Goal: Information Seeking & Learning: Learn about a topic

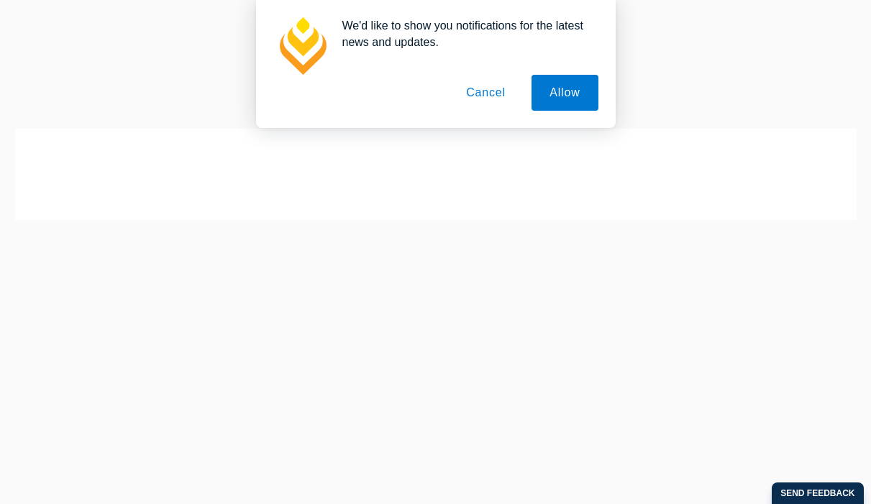
click at [485, 86] on button "Cancel" at bounding box center [485, 93] width 75 height 36
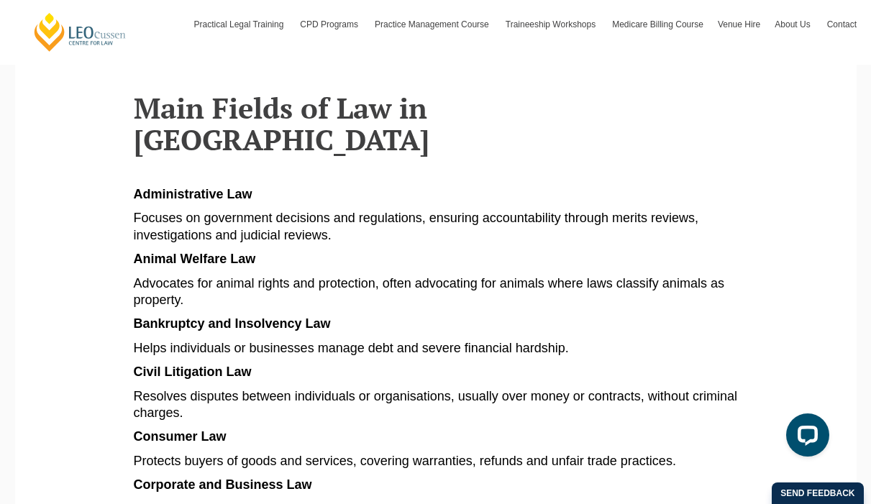
scroll to position [777, 0]
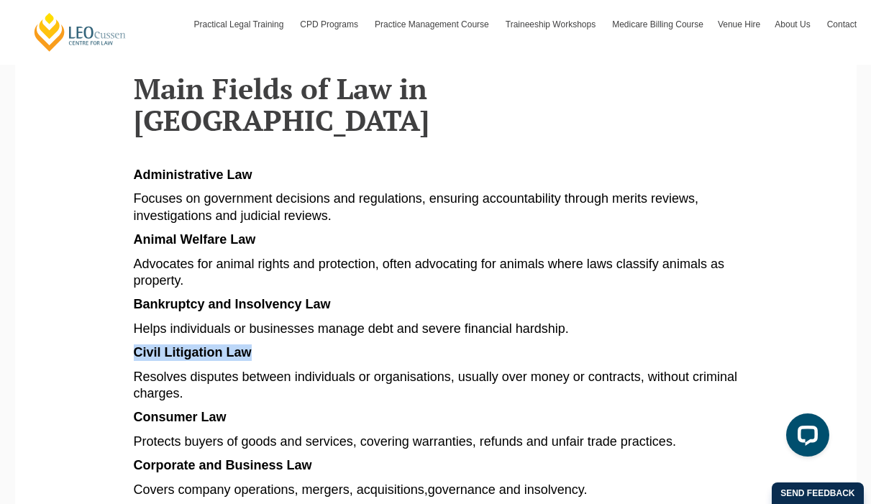
drag, startPoint x: 134, startPoint y: 257, endPoint x: 249, endPoint y: 259, distance: 115.0
click at [249, 345] on span "Civil Litigation Law" at bounding box center [193, 352] width 118 height 14
copy span "Civil Litigation Law"
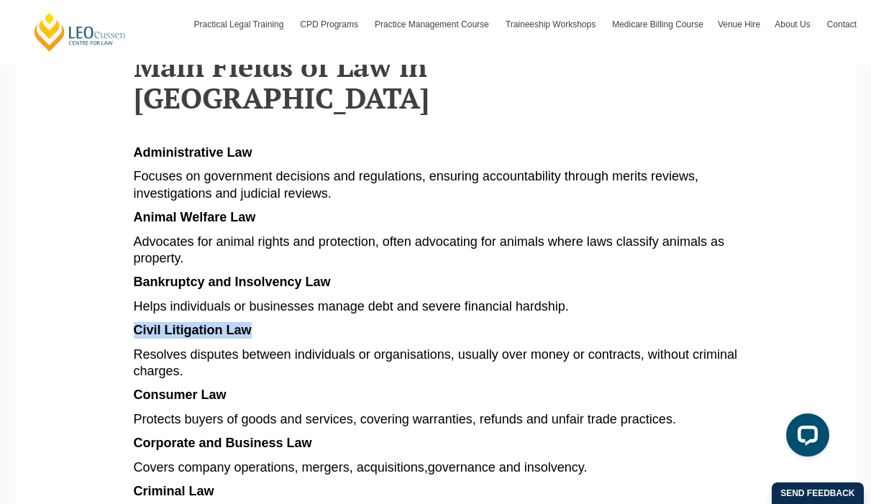
scroll to position [803, 0]
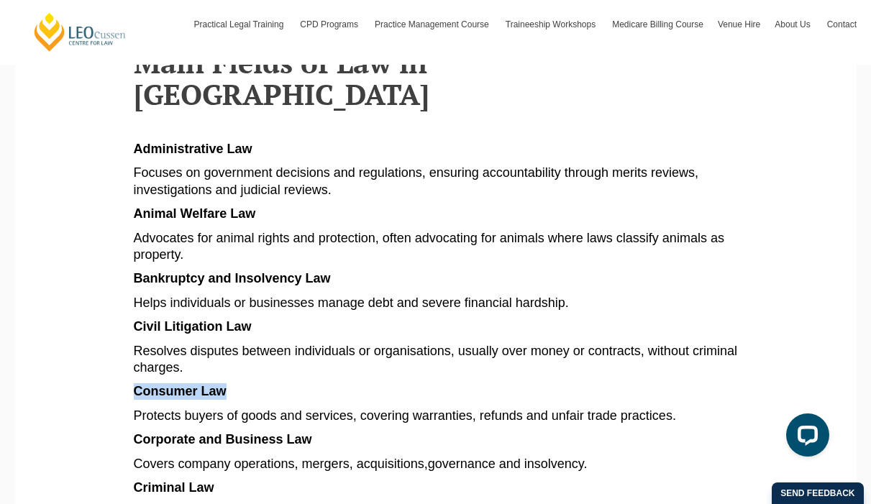
drag, startPoint x: 134, startPoint y: 295, endPoint x: 225, endPoint y: 295, distance: 90.6
click at [225, 384] on span "Consumer Law" at bounding box center [180, 391] width 93 height 14
copy span "Consumer Law"
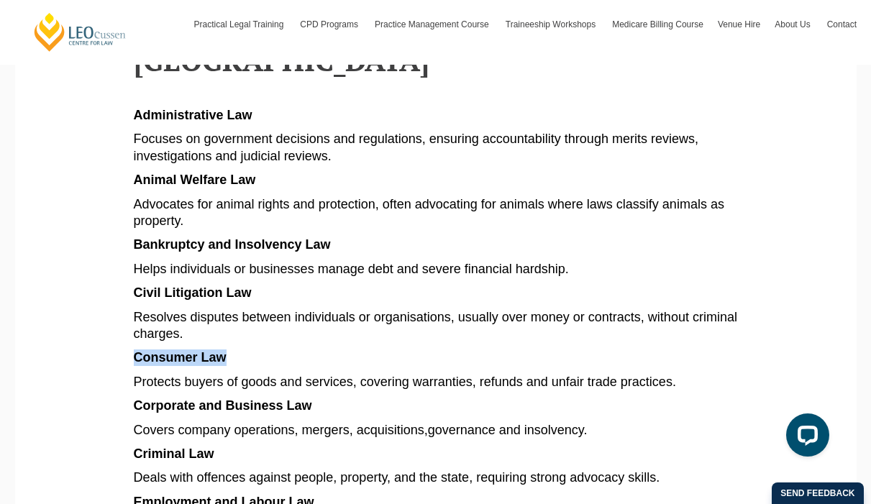
scroll to position [840, 0]
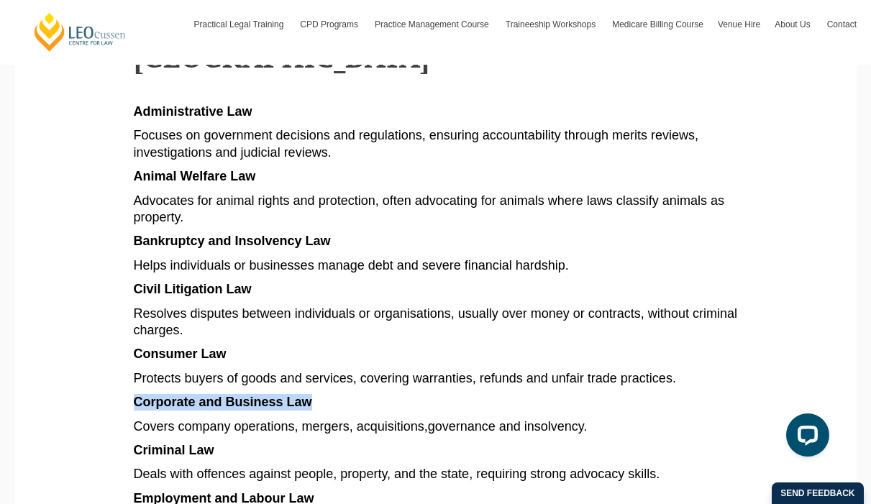
drag, startPoint x: 135, startPoint y: 308, endPoint x: 309, endPoint y: 308, distance: 174.0
click at [309, 395] on span "Corporate and Business Law" at bounding box center [223, 402] width 178 height 14
copy span "Corporate and Business Law"
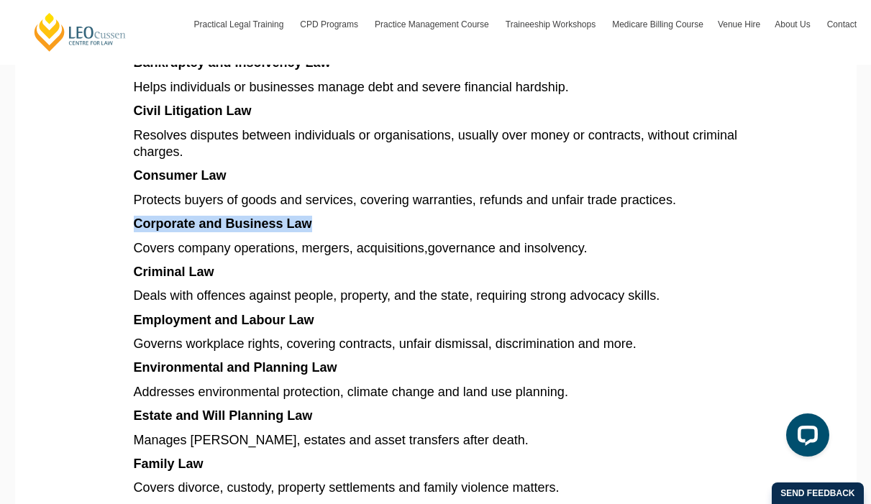
scroll to position [1024, 0]
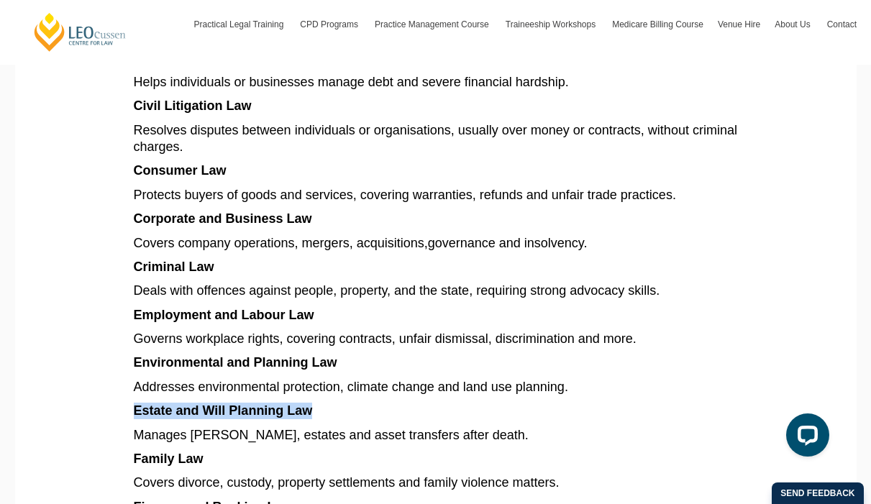
drag, startPoint x: 134, startPoint y: 316, endPoint x: 311, endPoint y: 316, distance: 176.1
click at [311, 403] on span "Estate and Will Planning Law" at bounding box center [223, 410] width 179 height 14
copy span "Estate and Will Planning Law"
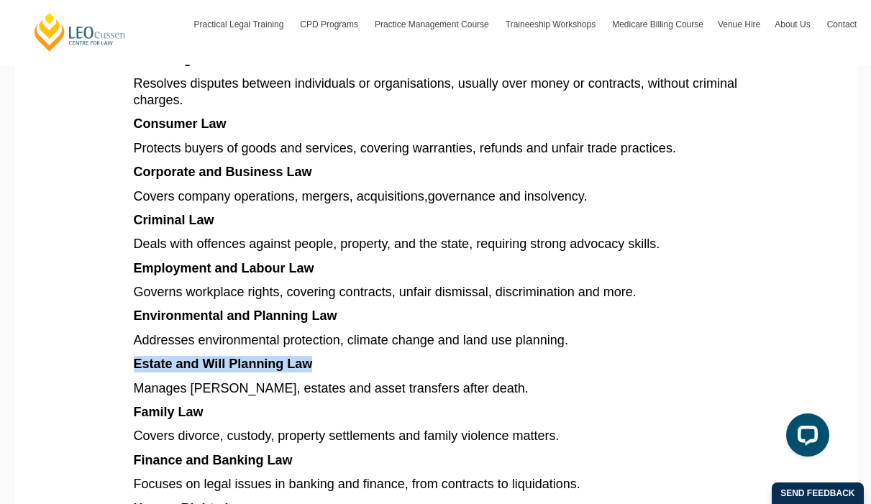
scroll to position [1073, 0]
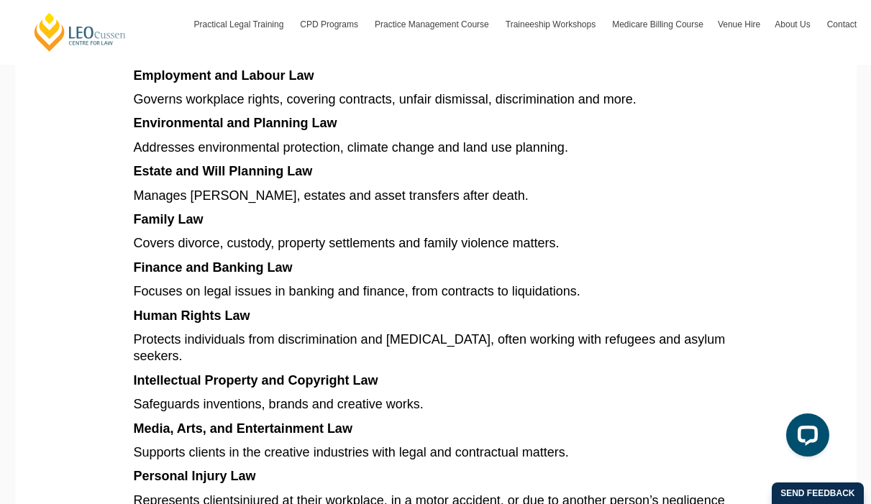
scroll to position [1267, 0]
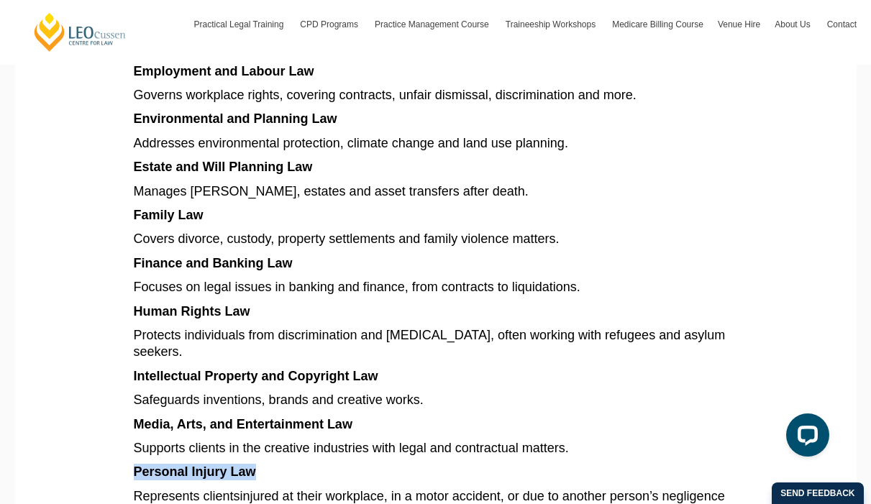
drag, startPoint x: 132, startPoint y: 360, endPoint x: 254, endPoint y: 360, distance: 122.2
click at [254, 360] on section "Explore different types of law in [GEOGRAPHIC_DATA], from criminal and family t…" at bounding box center [436, 53] width 820 height 2160
copy span "Personal Injury Law"
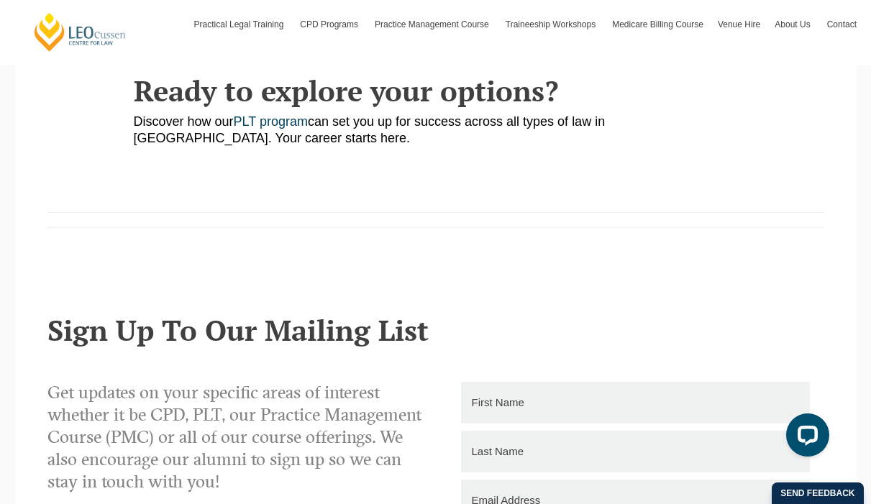
scroll to position [2206, 0]
